Goal: Transaction & Acquisition: Purchase product/service

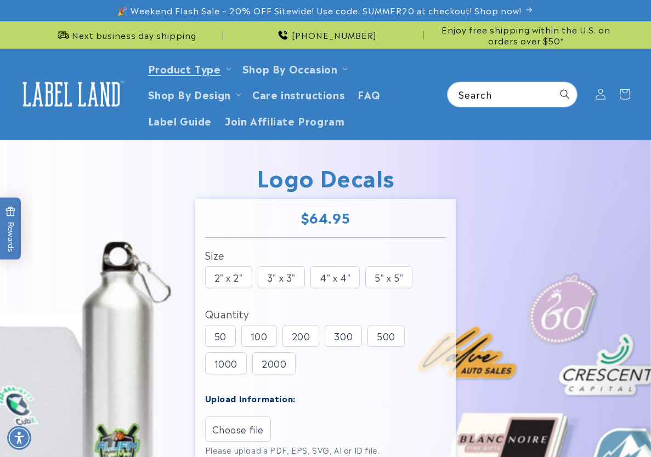
scroll to position [165, 0]
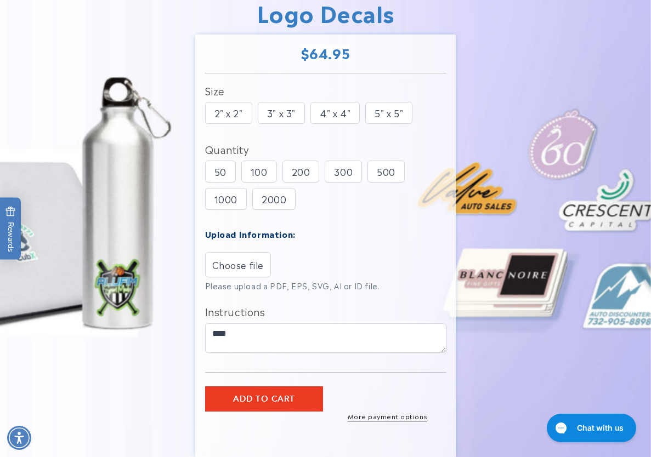
drag, startPoint x: 0, startPoint y: 0, endPoint x: 523, endPoint y: 70, distance: 528.0
click at [651, 115] on img at bounding box center [325, 228] width 651 height 504
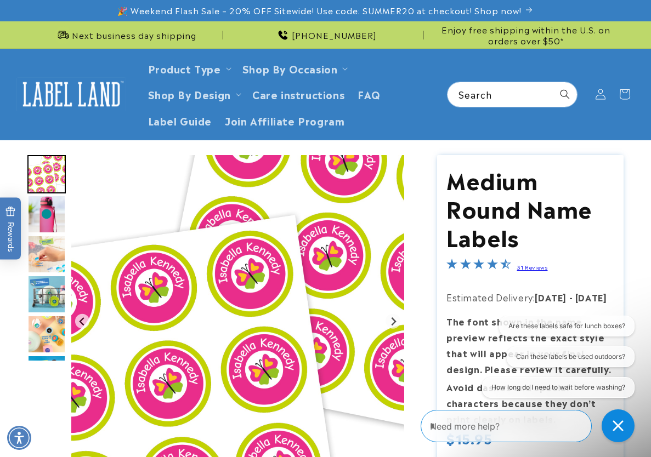
click at [70, 94] on img at bounding box center [71, 94] width 110 height 34
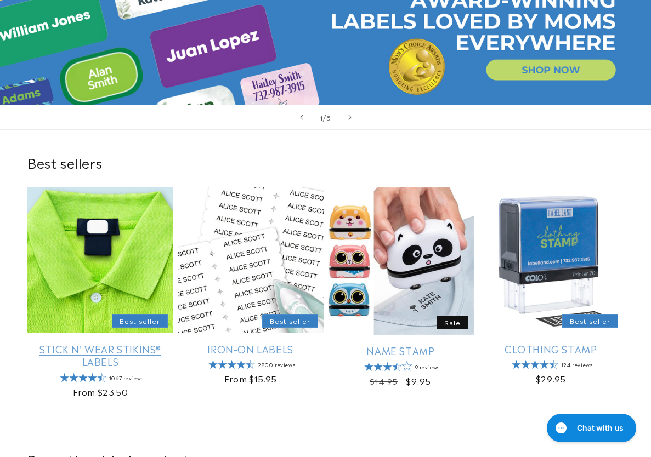
scroll to position [219, 0]
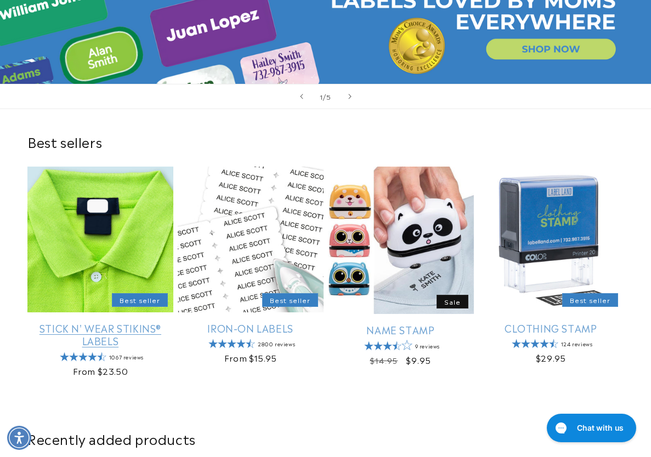
click at [103, 322] on link "Stick N' Wear Stikins® Labels" at bounding box center [100, 335] width 146 height 26
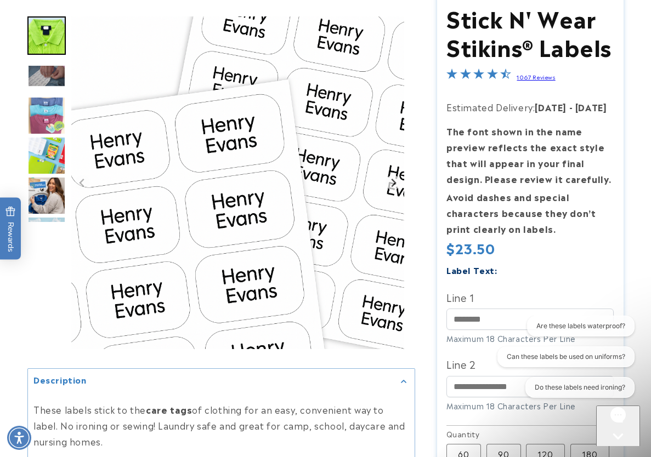
scroll to position [165, 0]
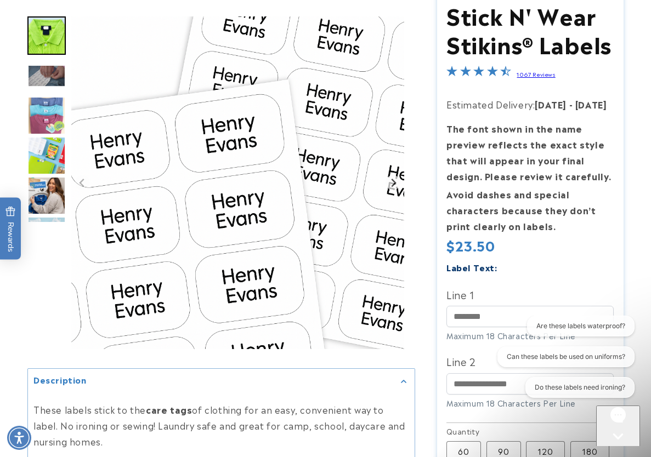
click at [648, 224] on div at bounding box center [325, 356] width 651 height 731
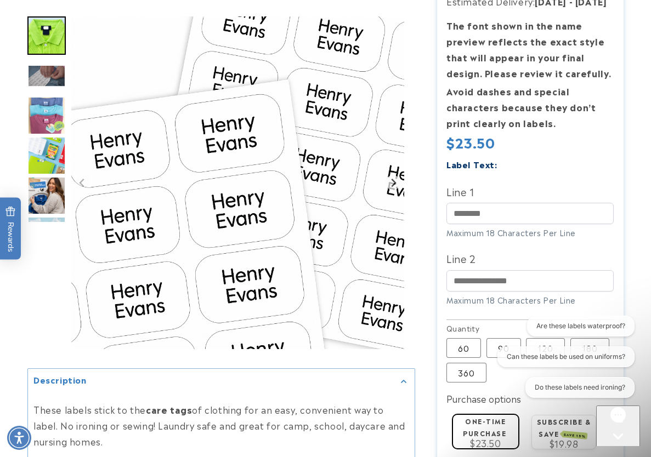
scroll to position [274, 0]
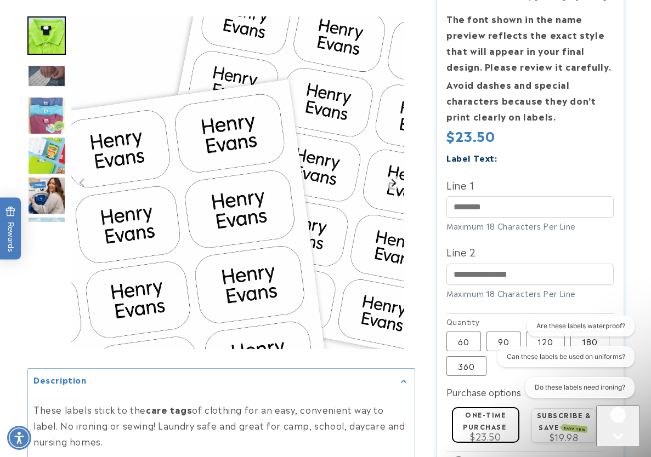
click at [619, 450] on icon "Close gorgias live chat" at bounding box center [618, 455] width 10 height 10
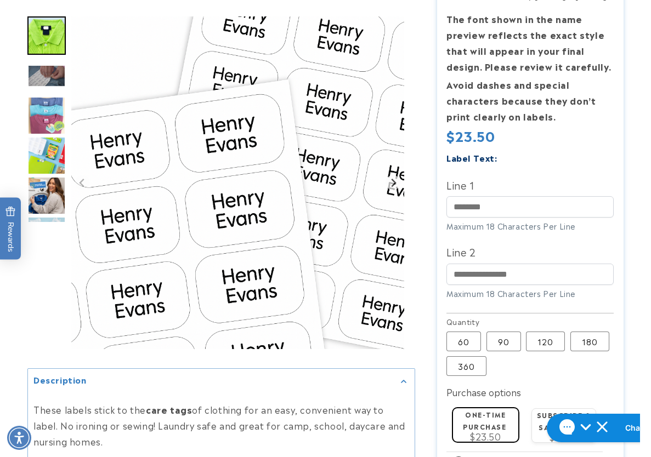
click at [642, 143] on div at bounding box center [325, 246] width 651 height 731
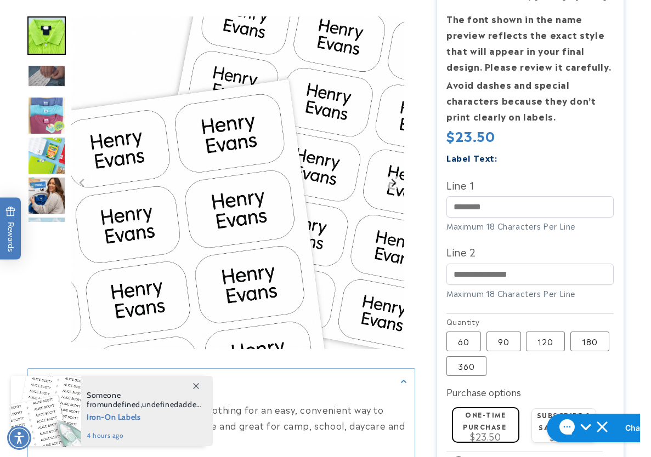
click at [631, 173] on div at bounding box center [325, 246] width 651 height 731
click at [540, 199] on input "Line 1" at bounding box center [530, 206] width 167 height 21
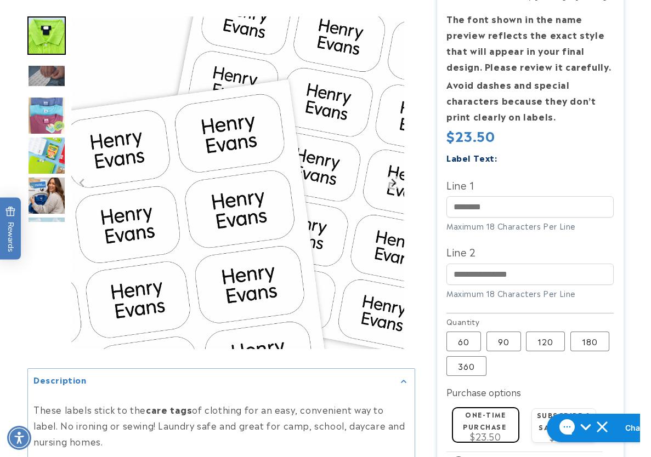
click at [646, 221] on div at bounding box center [325, 246] width 651 height 731
click at [538, 213] on input "Line 1" at bounding box center [530, 206] width 167 height 21
paste input "******"
type input "******"
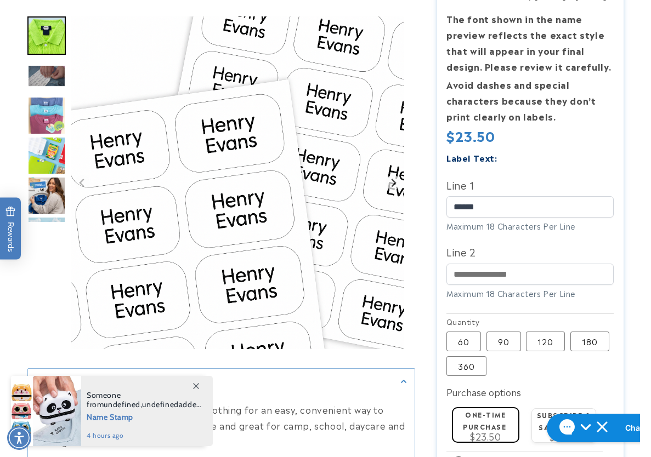
drag, startPoint x: 641, startPoint y: 240, endPoint x: 587, endPoint y: 259, distance: 57.1
click at [641, 240] on div at bounding box center [325, 246] width 651 height 731
click at [509, 273] on input "Line 2" at bounding box center [530, 274] width 167 height 21
paste input "**********"
type input "**********"
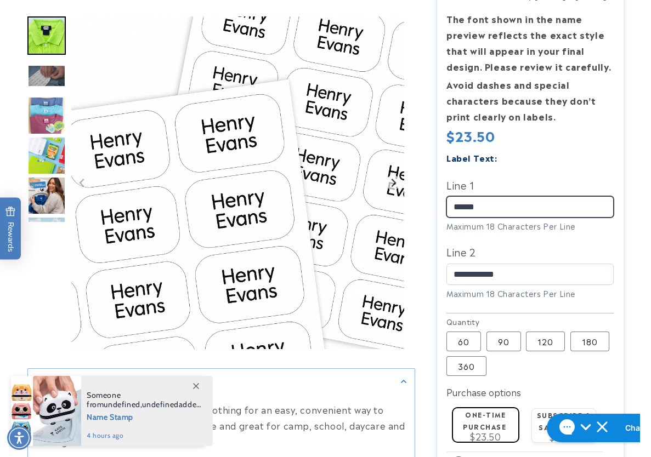
click at [457, 207] on input "******" at bounding box center [530, 206] width 167 height 21
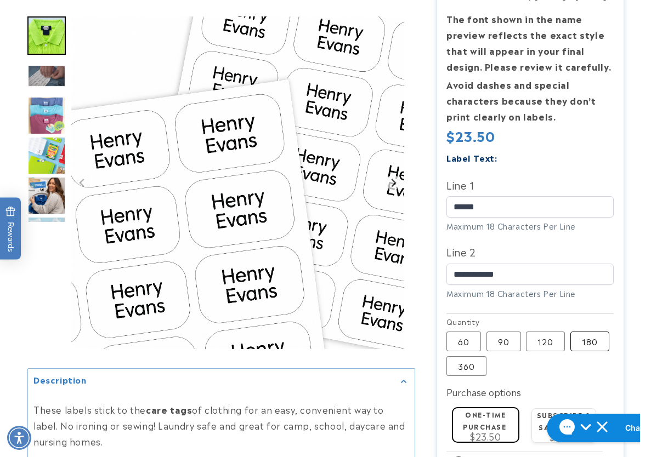
click at [596, 352] on label "180 Variant sold out or unavailable" at bounding box center [589, 342] width 39 height 20
click at [457, 205] on input "******" at bounding box center [530, 206] width 167 height 21
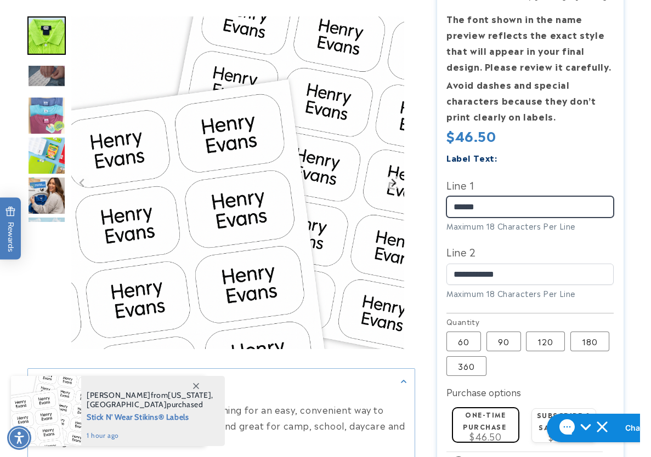
click at [451, 208] on input "******" at bounding box center [530, 206] width 167 height 21
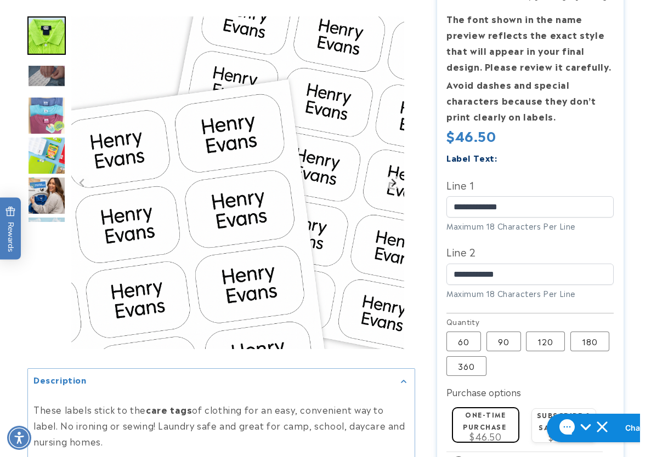
click at [639, 190] on div at bounding box center [325, 246] width 651 height 731
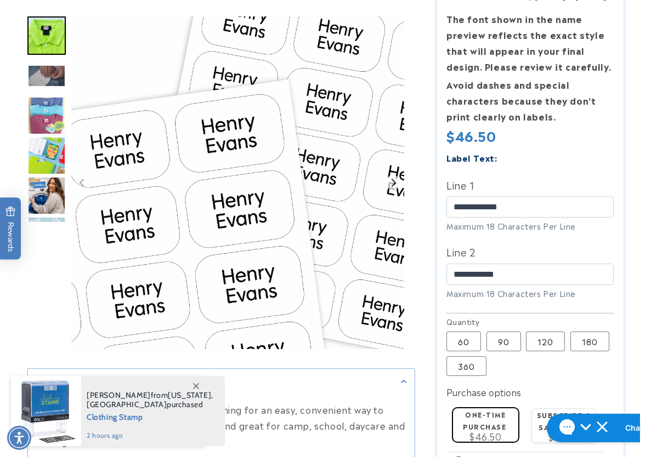
click at [641, 167] on div at bounding box center [325, 246] width 651 height 731
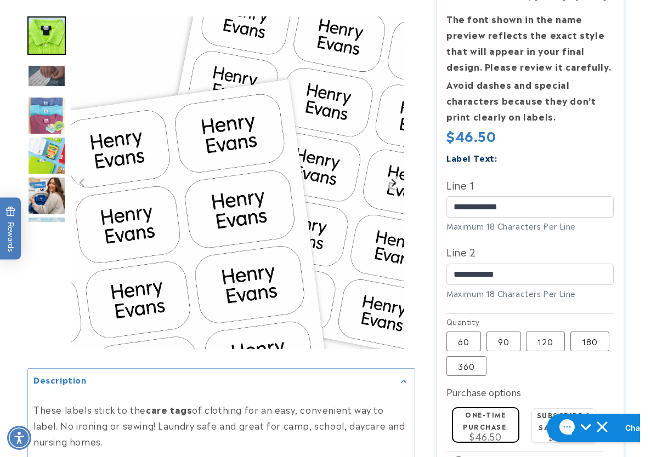
click at [637, 140] on div at bounding box center [325, 246] width 651 height 731
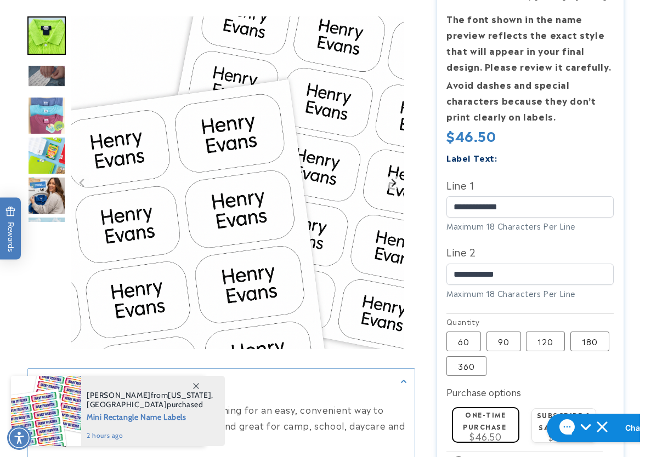
click at [639, 200] on div at bounding box center [325, 246] width 651 height 731
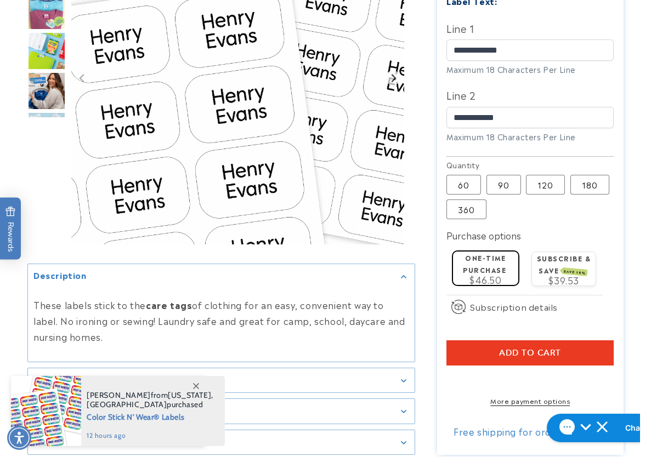
scroll to position [494, 0]
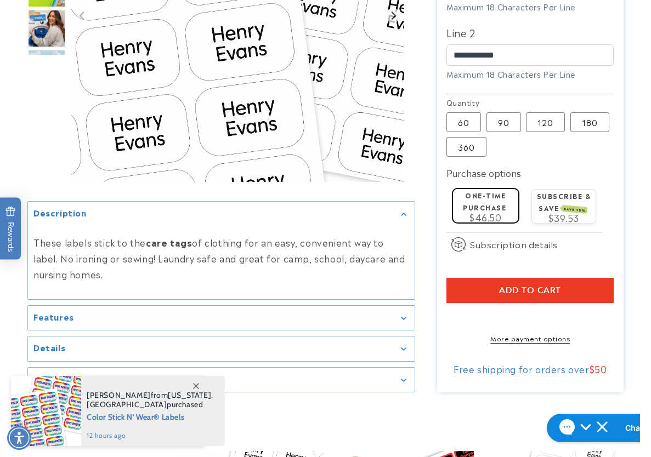
click at [489, 295] on button "Add to cart" at bounding box center [530, 290] width 167 height 25
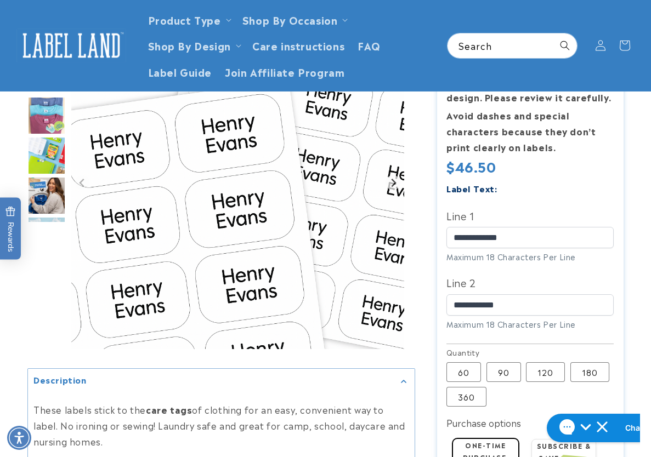
scroll to position [219, 0]
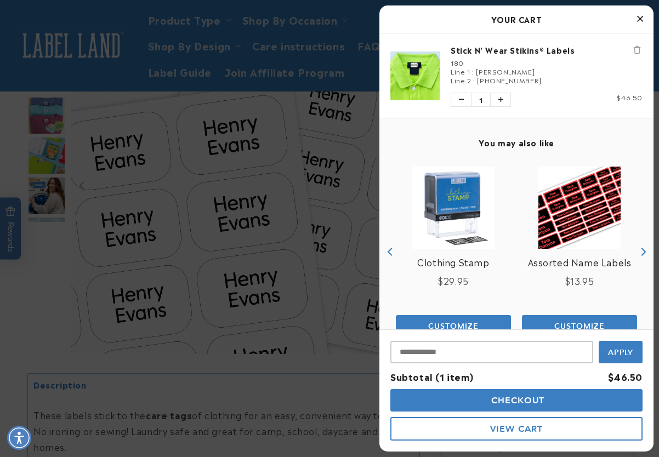
drag, startPoint x: 9, startPoint y: 355, endPoint x: 66, endPoint y: 343, distance: 57.9
click at [10, 355] on div at bounding box center [329, 228] width 659 height 457
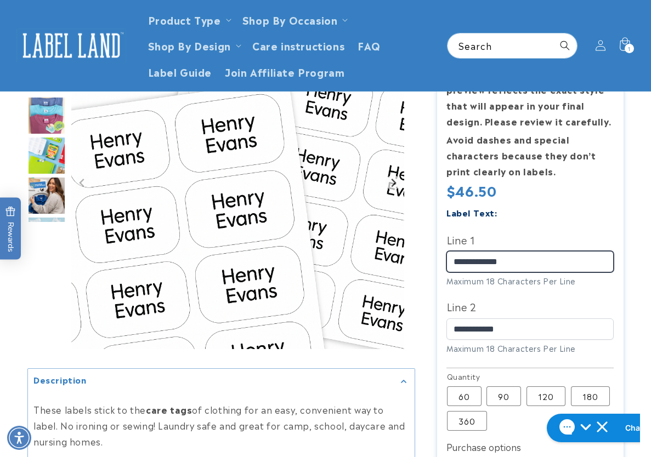
click at [460, 267] on input "**********" at bounding box center [530, 261] width 167 height 21
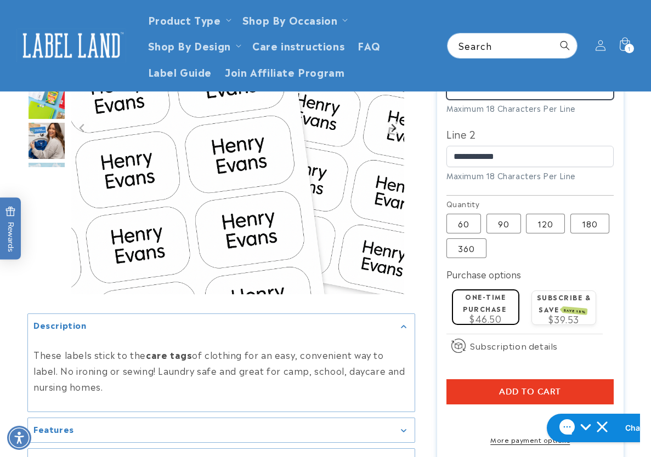
scroll to position [329, 0]
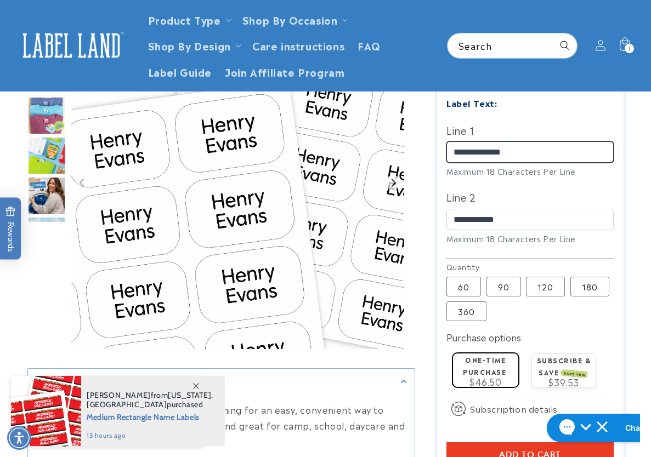
type input "**********"
click at [195, 387] on icon at bounding box center [196, 386] width 6 height 6
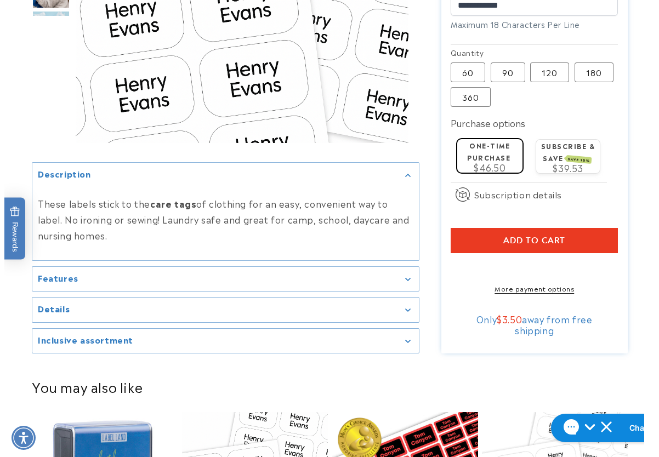
scroll to position [549, 0]
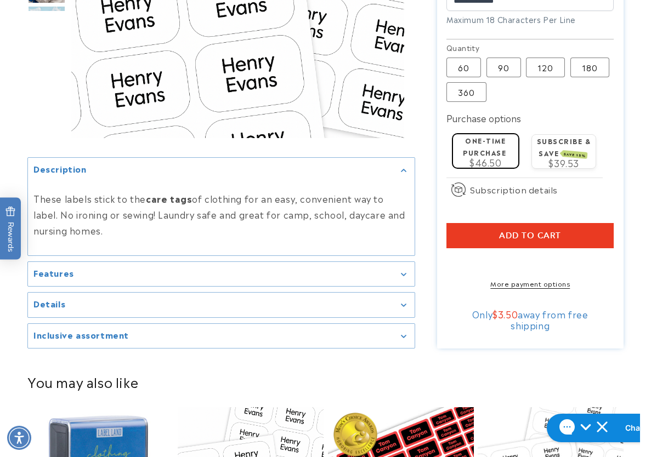
click at [479, 239] on button "Add to cart" at bounding box center [530, 235] width 167 height 25
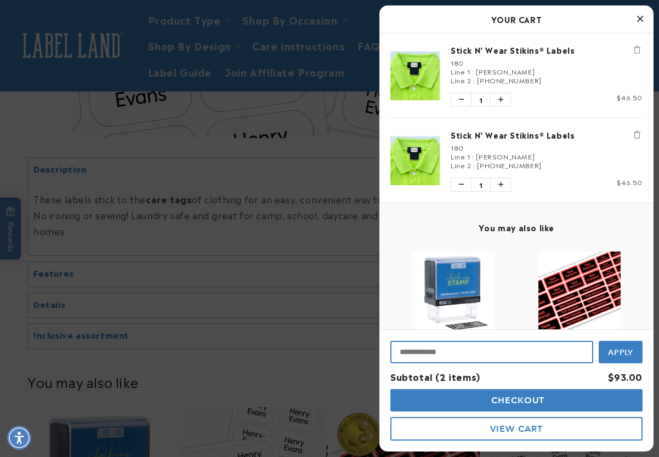
click at [444, 348] on input "Input Discount" at bounding box center [492, 352] width 203 height 22
type input "*"
type input "********"
click at [599, 339] on button "Apply" at bounding box center [621, 351] width 44 height 25
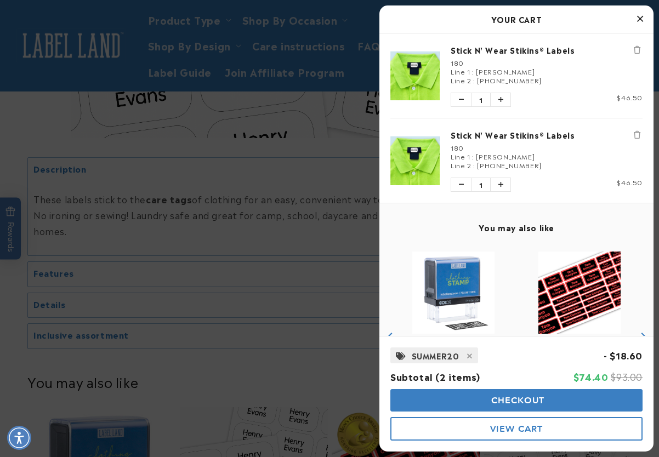
click at [485, 403] on button "Checkout" at bounding box center [517, 400] width 252 height 22
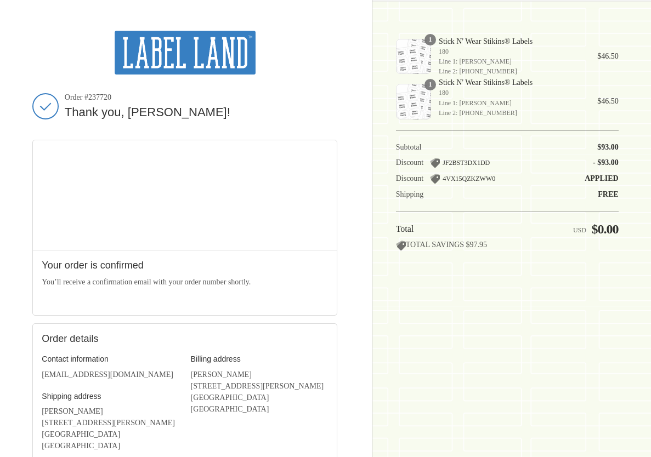
click at [96, 95] on span "Order #237720" at bounding box center [201, 98] width 273 height 10
copy span "237720"
click at [459, 339] on div "Shopping cart Product image Description Quantity Price 1 Stick N' Wear Stikins®…" at bounding box center [507, 229] width 223 height 396
click at [16, 314] on div "Thank you for your purchase! Order #237720 Thank you, [PERSON_NAME]! Your order…" at bounding box center [325, 301] width 651 height 602
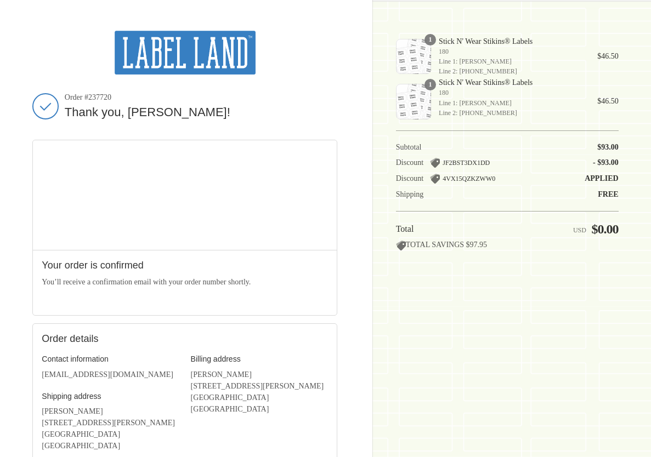
click at [606, 284] on div "Shopping cart Product image Description Quantity Price 1 Stick N' Wear Stikins®…" at bounding box center [507, 229] width 223 height 396
click at [13, 303] on div "Thank you for your purchase! Order #237720 Thank you, [PERSON_NAME]! Your order…" at bounding box center [325, 301] width 651 height 602
click at [629, 299] on div "Thank you for your purchase! Order #237720 Thank you, [PERSON_NAME]! Your order…" at bounding box center [325, 301] width 651 height 602
click at [188, 58] on img at bounding box center [185, 53] width 141 height 44
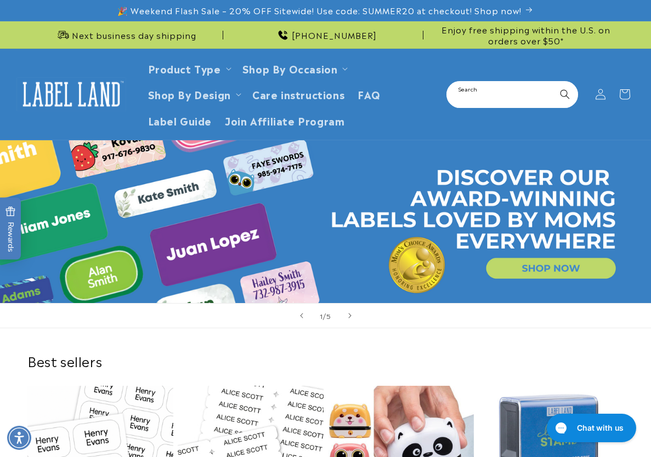
click at [483, 96] on input "Search" at bounding box center [512, 94] width 129 height 25
type input "*****"
click at [553, 82] on button "Search" at bounding box center [565, 94] width 24 height 24
